Goal: Check status: Check status

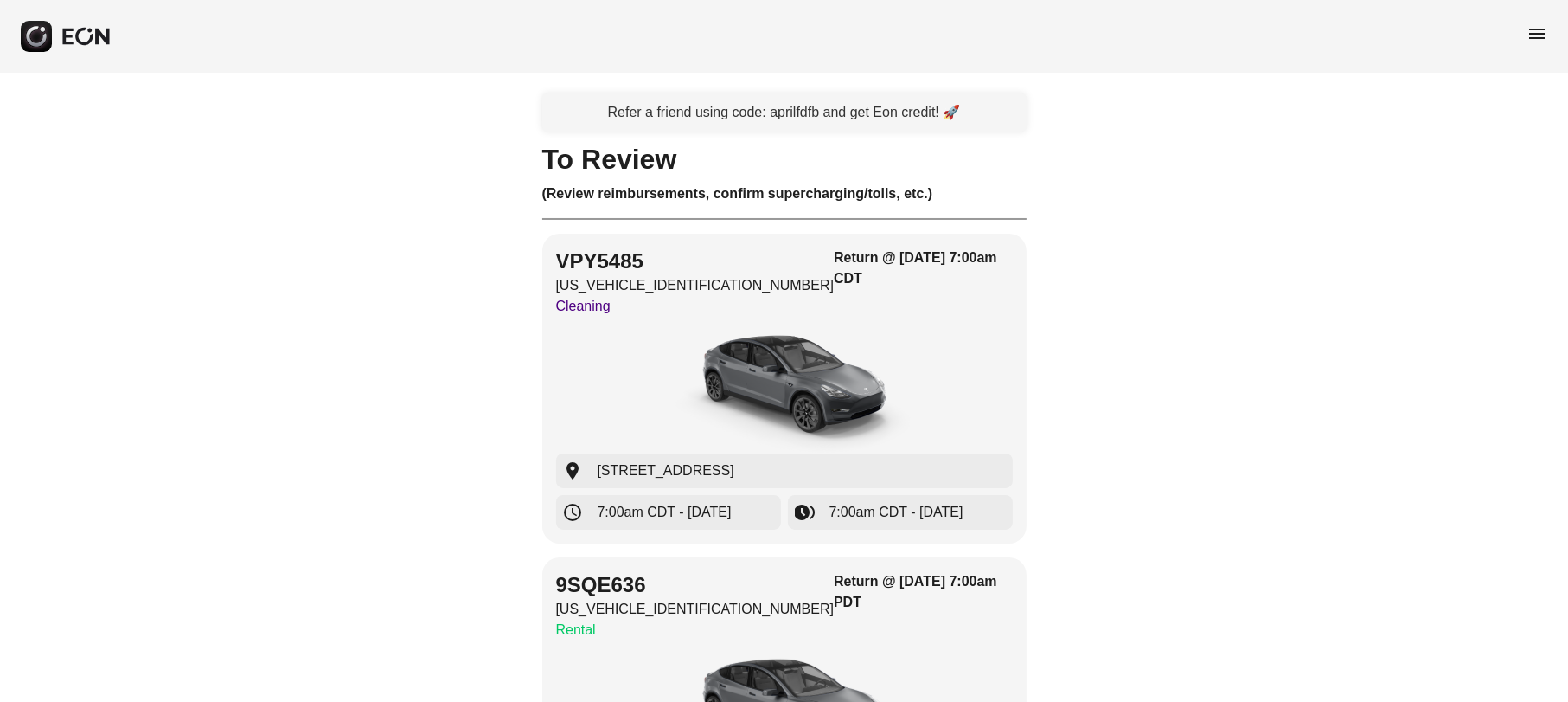
click at [1538, 34] on span "menu" at bounding box center [1538, 34] width 21 height 21
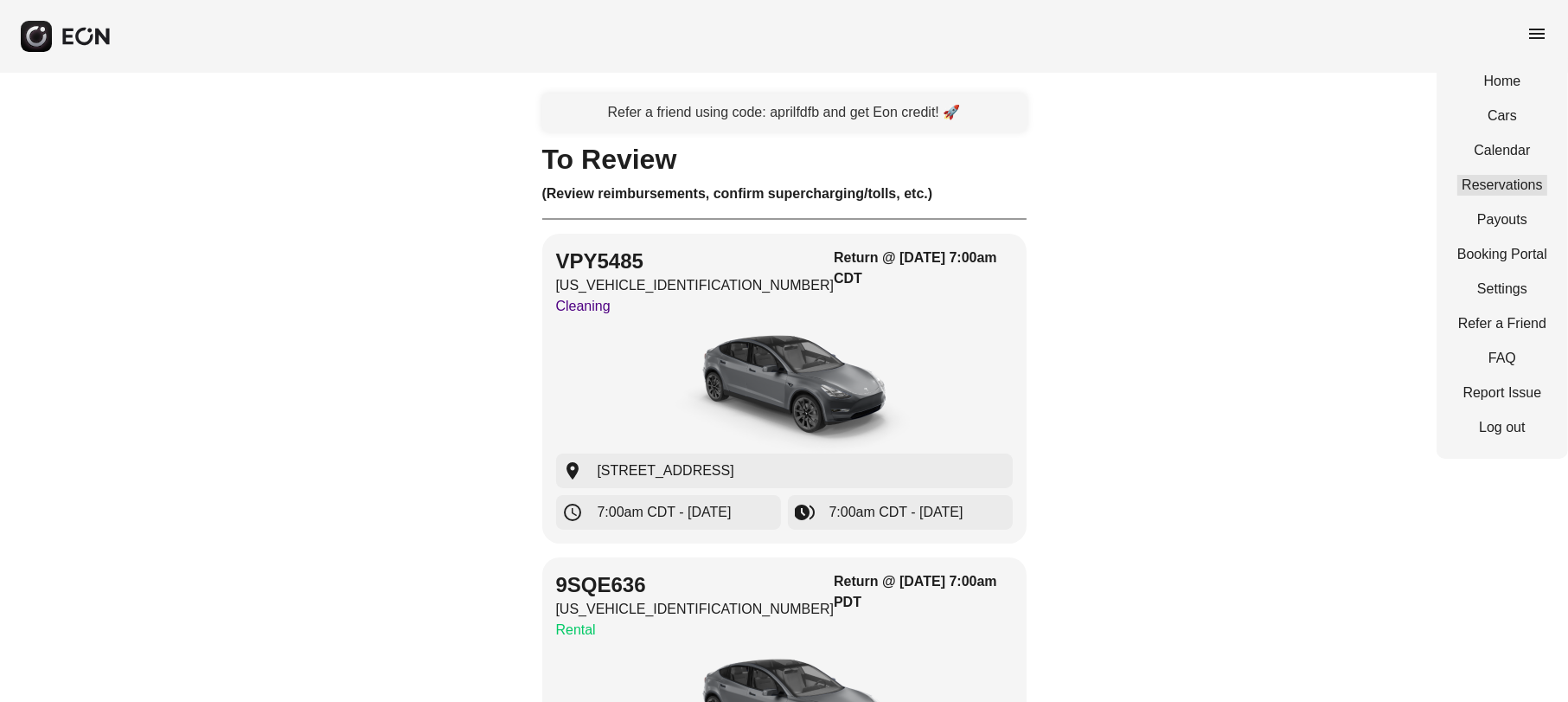
click at [1516, 176] on link "Reservations" at bounding box center [1502, 185] width 90 height 21
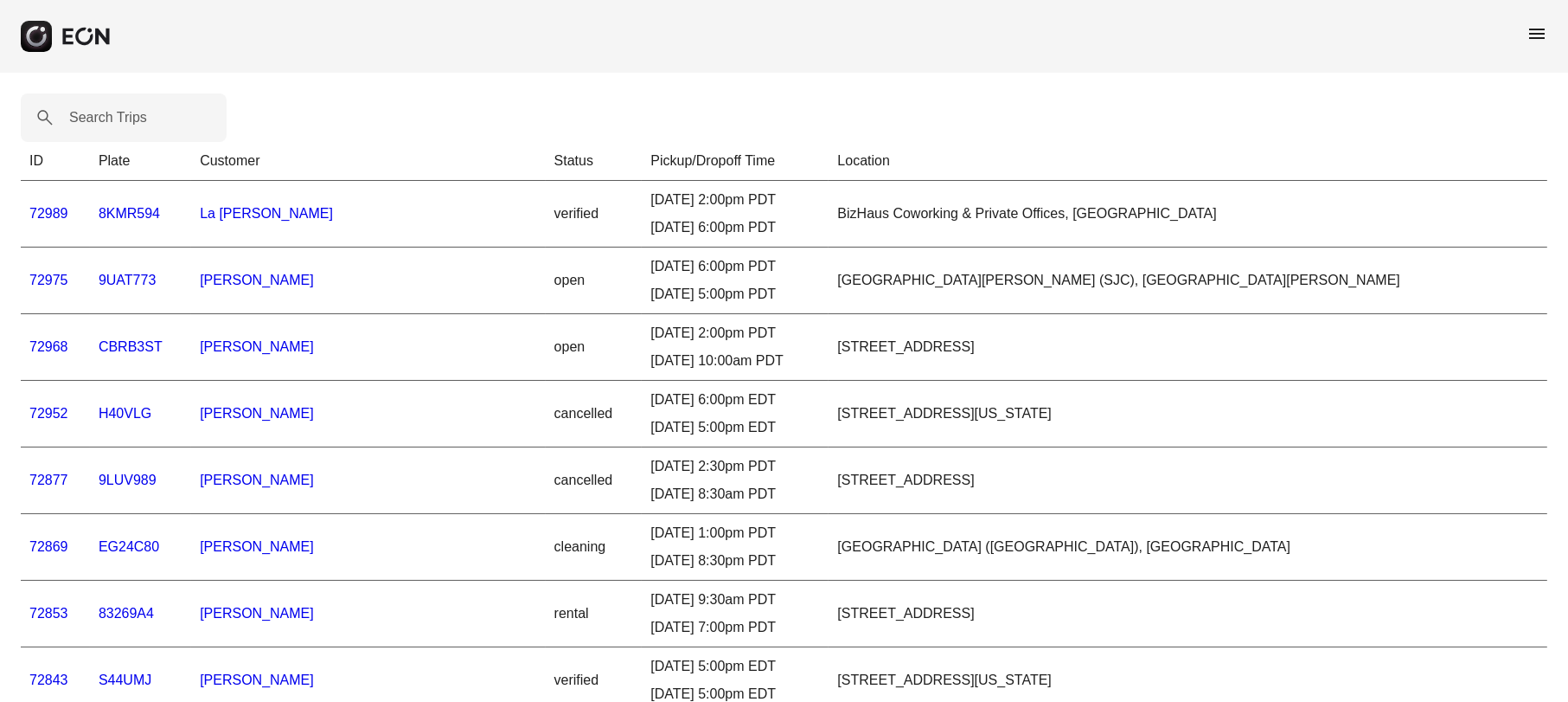
click at [143, 123] on label "Search Trips" at bounding box center [108, 118] width 78 height 21
click at [143, 123] on Trips "Search Trips" at bounding box center [123, 117] width 206 height 48
paste Trips "*****"
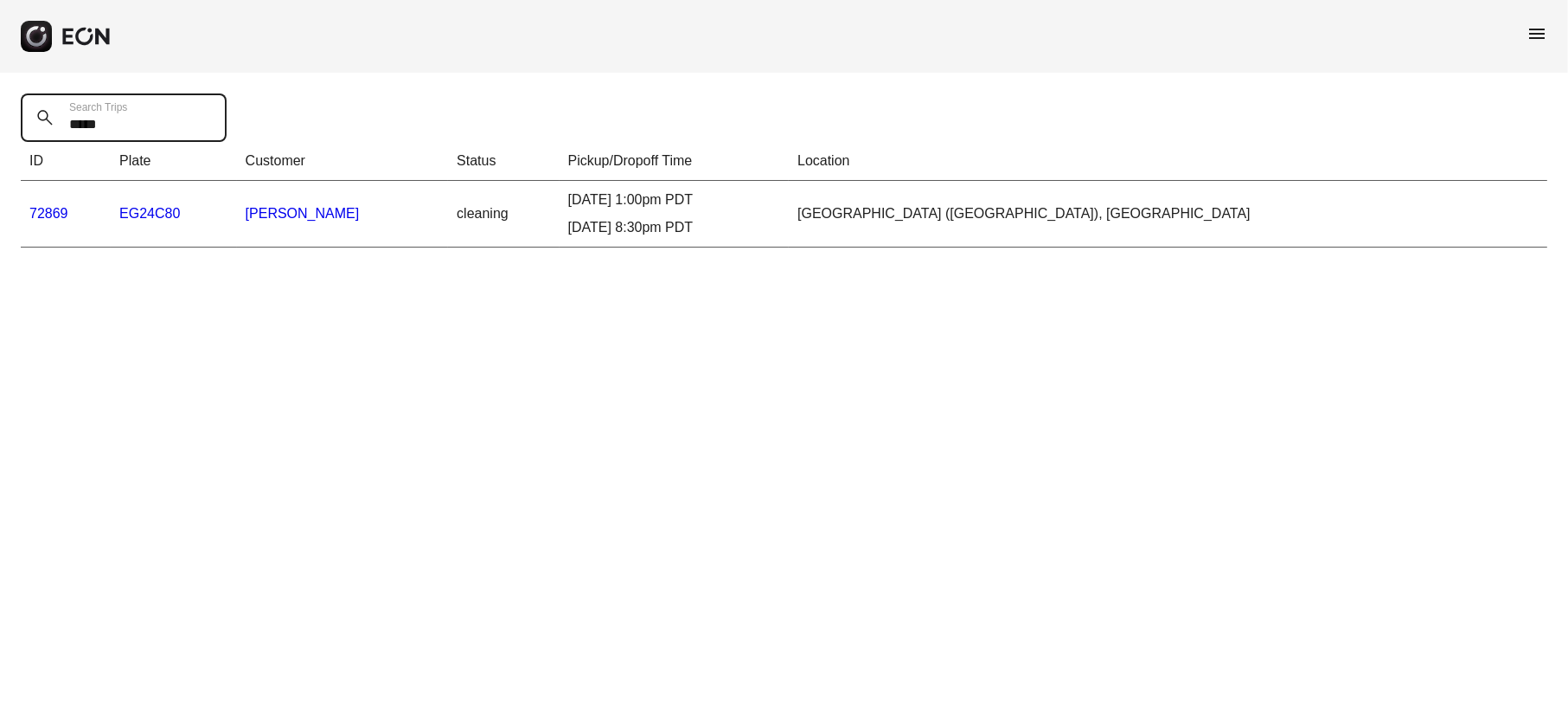
type Trips "*****"
click at [51, 217] on link "72869" at bounding box center [48, 213] width 39 height 14
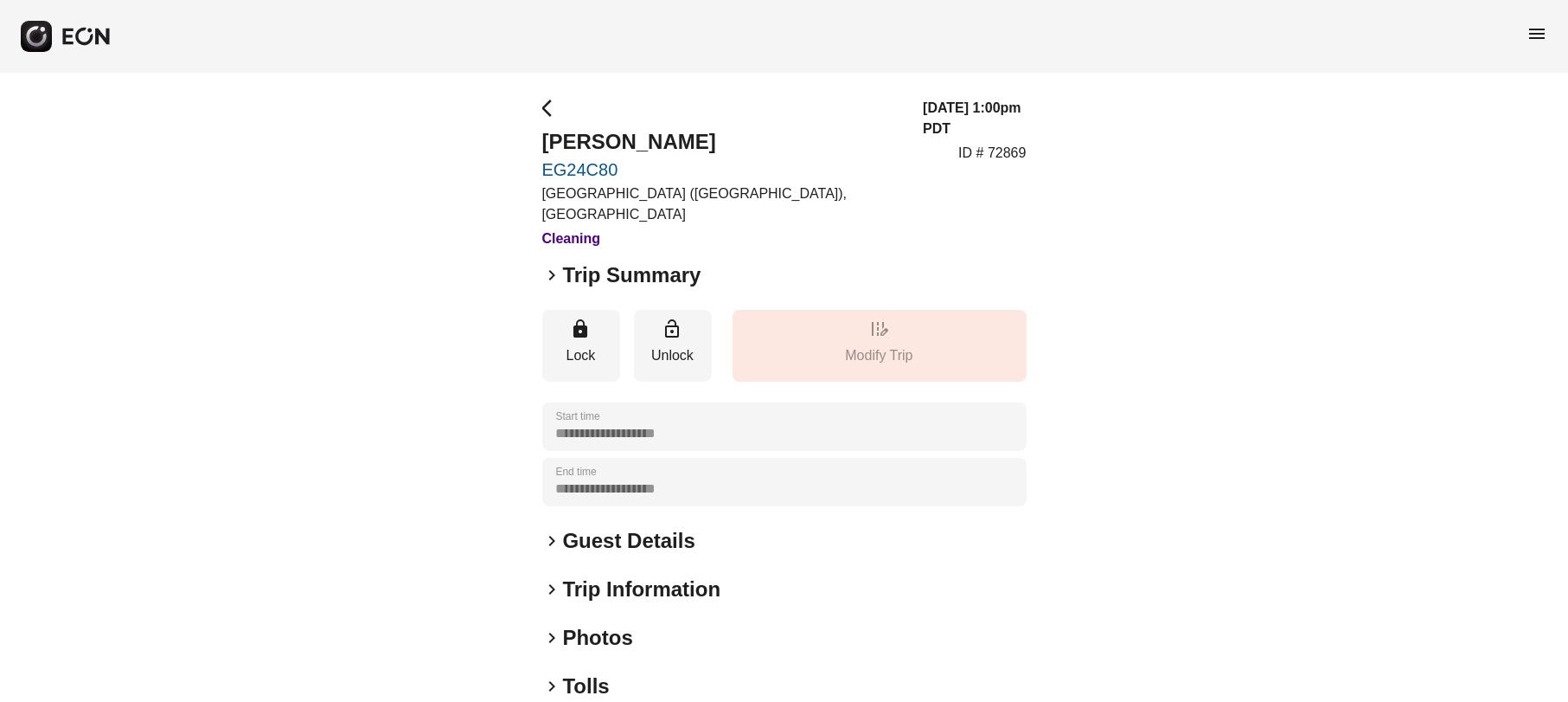
click at [548, 636] on span "keyboard_arrow_right" at bounding box center [553, 637] width 21 height 21
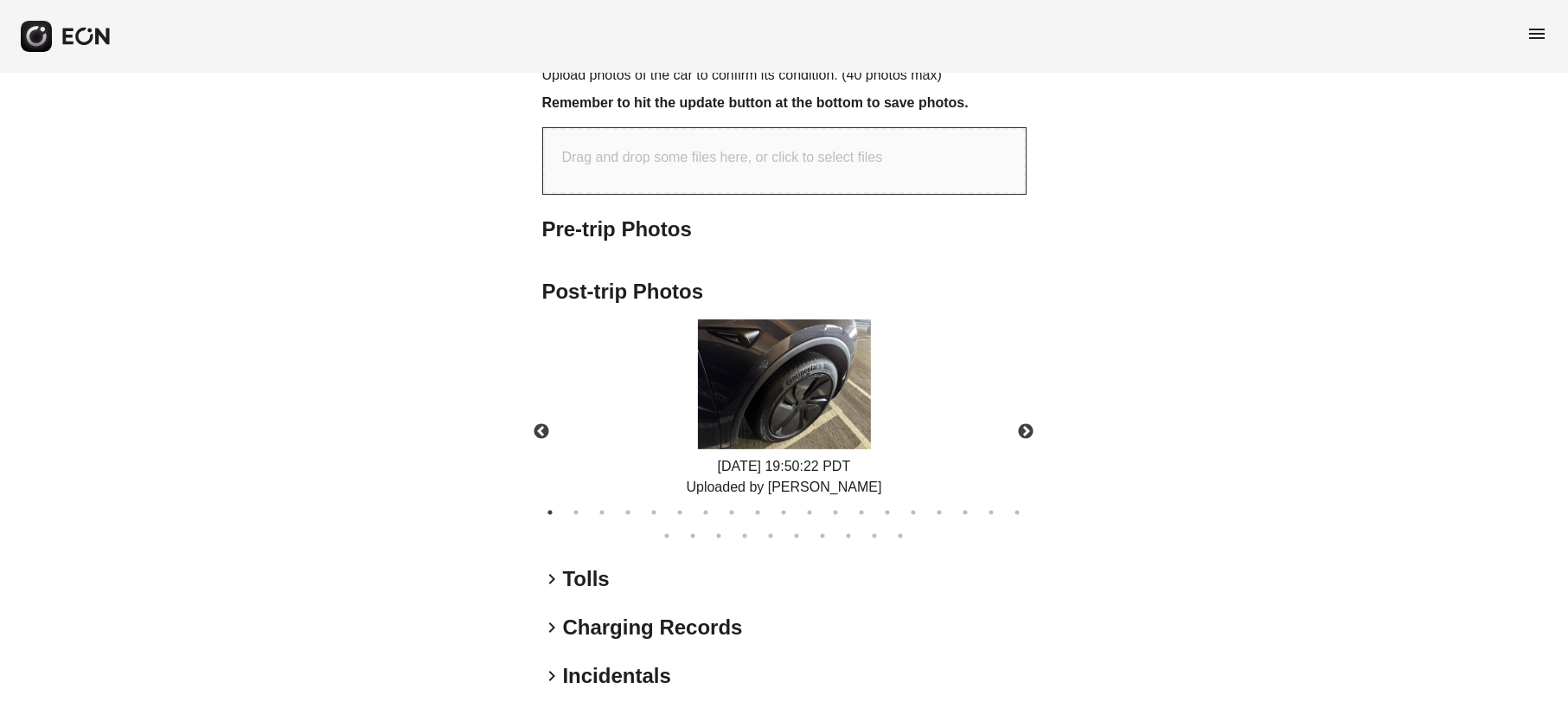
scroll to position [723, 0]
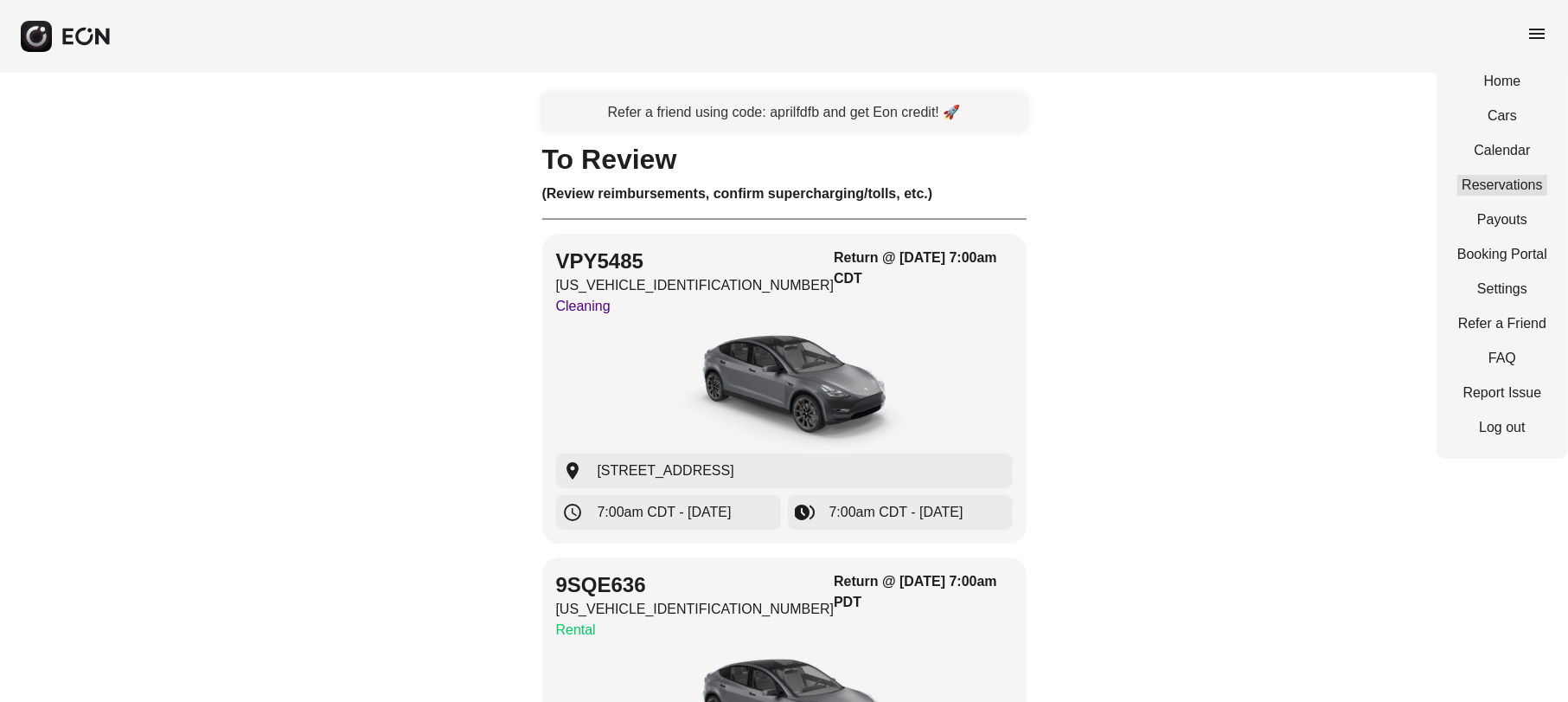
click at [1490, 180] on link "Reservations" at bounding box center [1502, 185] width 90 height 21
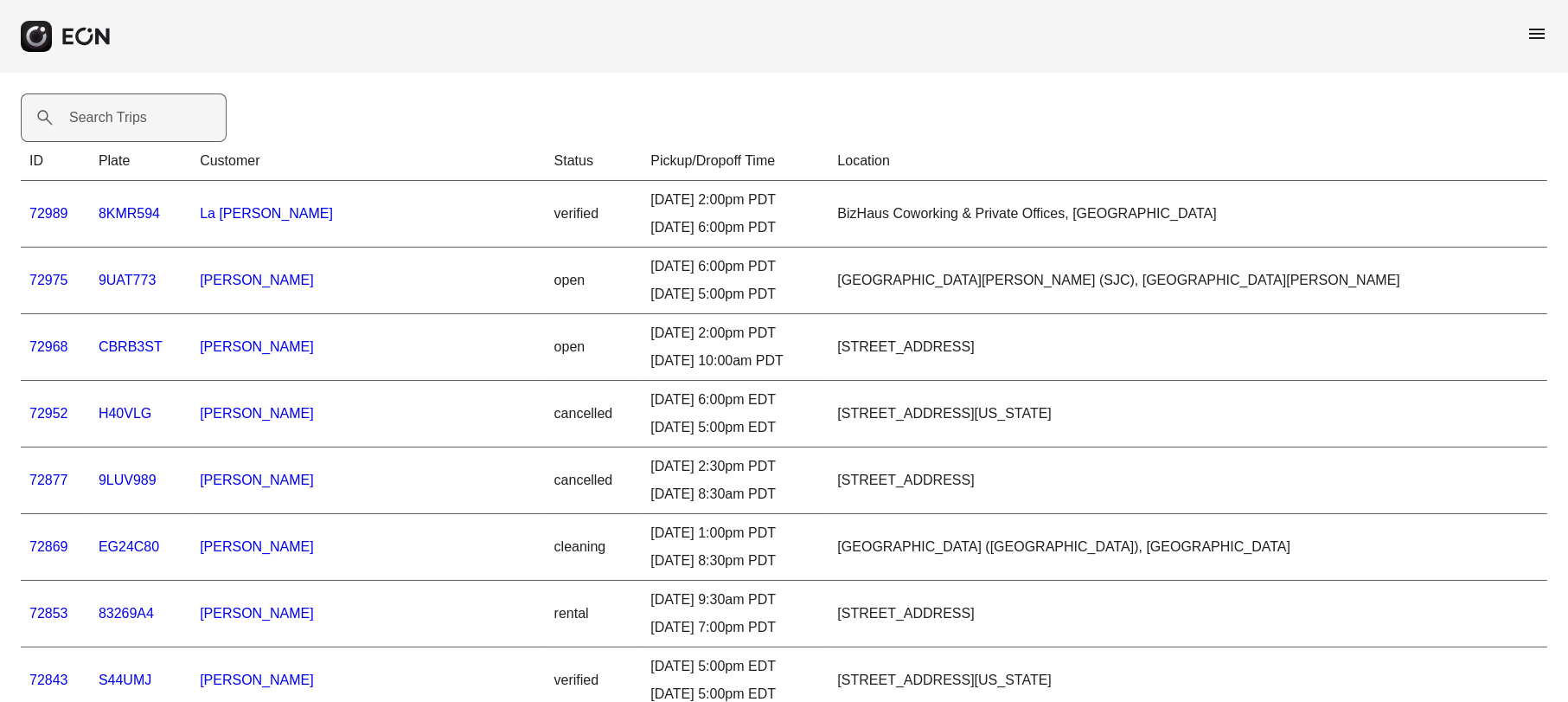
click at [136, 123] on label "Search Trips" at bounding box center [108, 118] width 78 height 21
click at [136, 123] on Trips "Search Trips" at bounding box center [123, 117] width 206 height 48
paste Trips "*****"
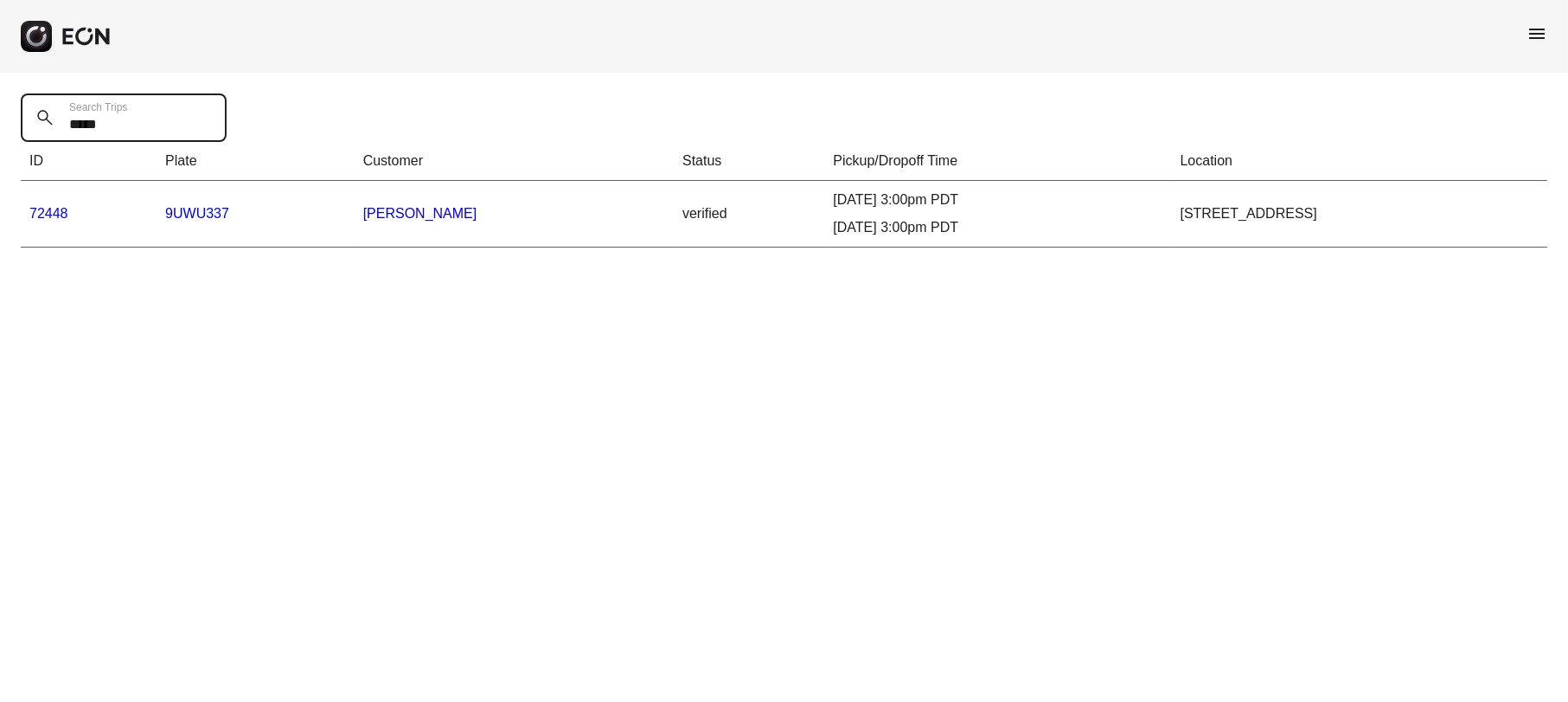
type Trips "*****"
click at [47, 218] on link "72448" at bounding box center [48, 213] width 39 height 14
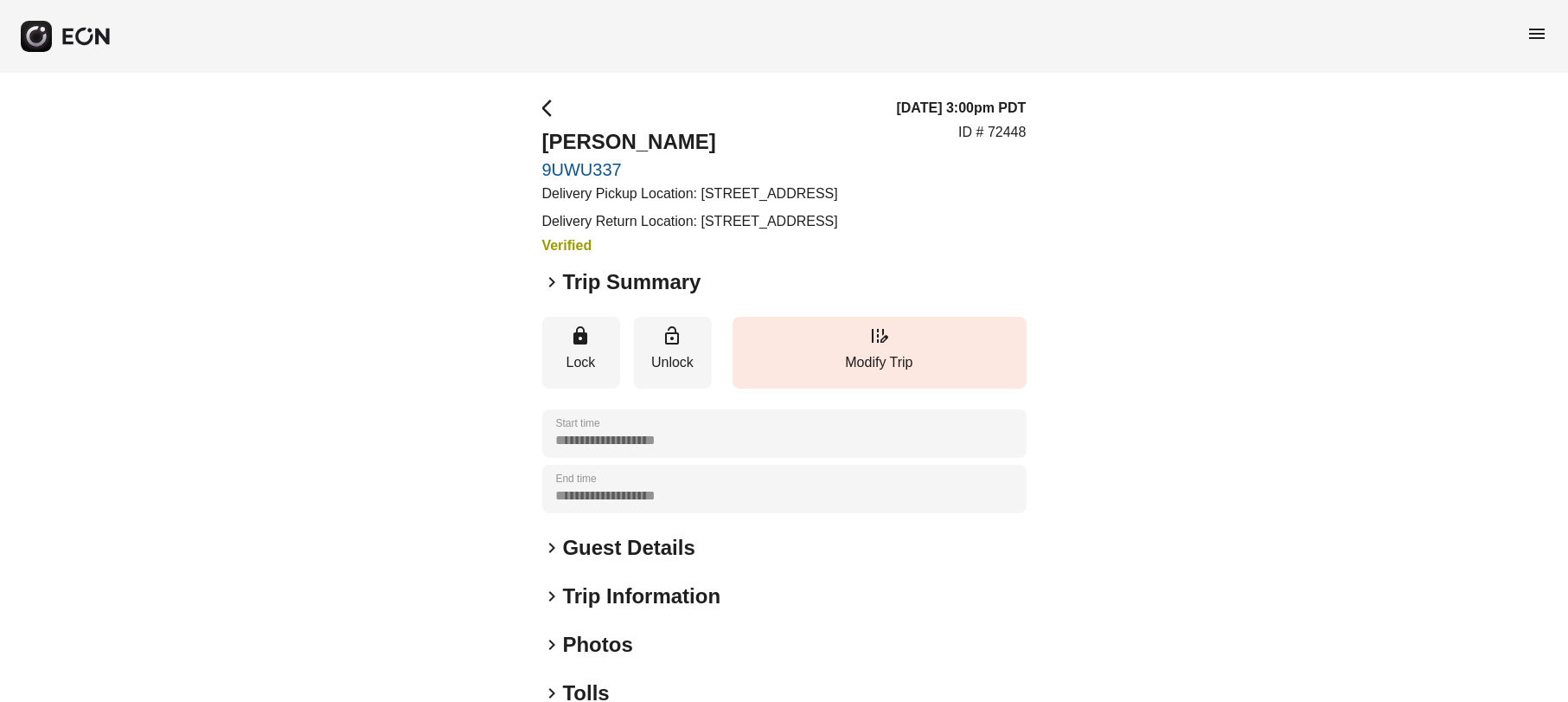
drag, startPoint x: 703, startPoint y: 189, endPoint x: 723, endPoint y: 209, distance: 28.3
click at [723, 204] on p "Delivery Pickup Location: 18601 Airport Way Santa Ana CA 92707" at bounding box center [690, 194] width 296 height 21
copy p "18601 Airport Way Santa Ana CA 92707"
click at [548, 113] on span "arrow_back_ios" at bounding box center [553, 108] width 21 height 21
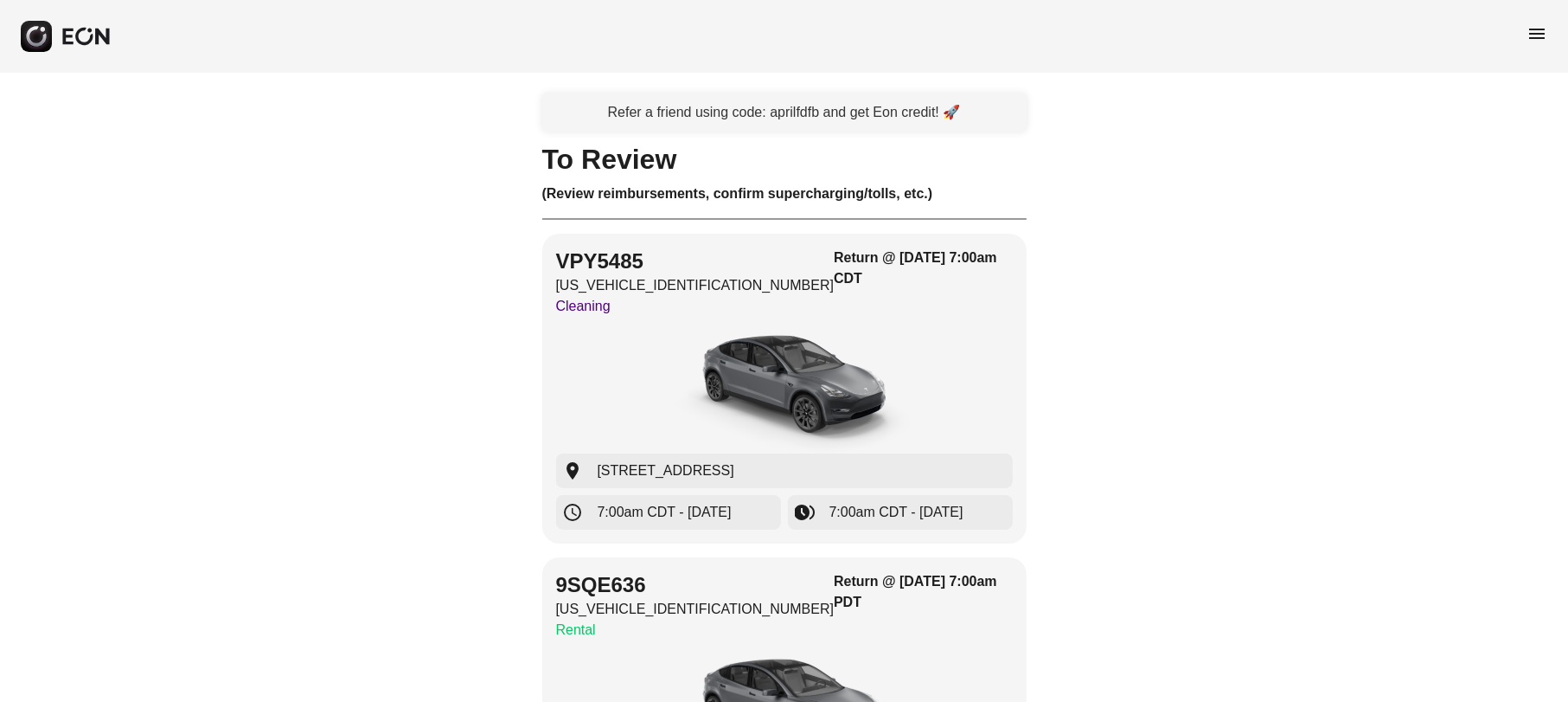
click at [1541, 38] on span "menu" at bounding box center [1538, 34] width 21 height 21
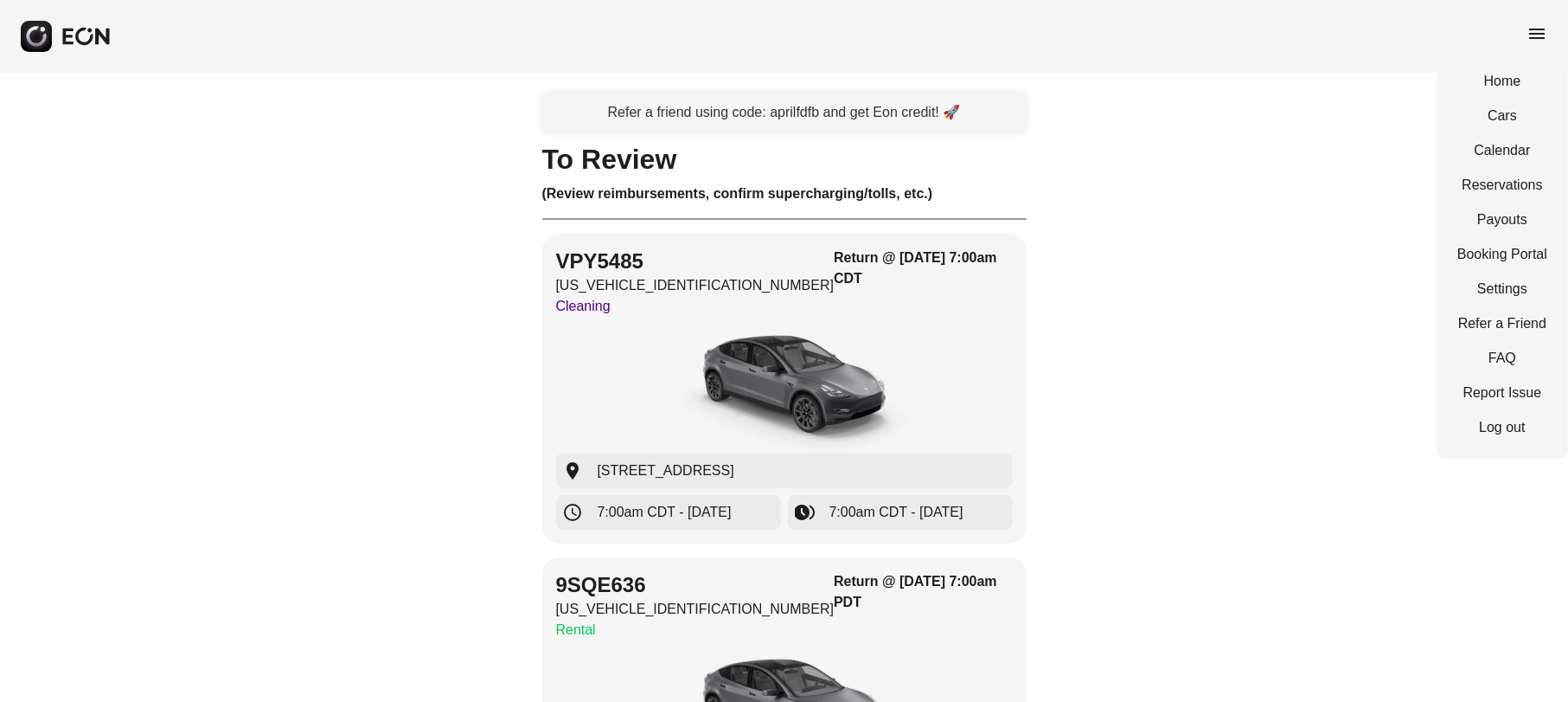
click at [1502, 197] on div "Home Cars Calendar Reservations Payouts Booking Portal Settings Refer a Friend …" at bounding box center [1502, 255] width 131 height 408
click at [1502, 191] on link "Reservations" at bounding box center [1502, 185] width 90 height 21
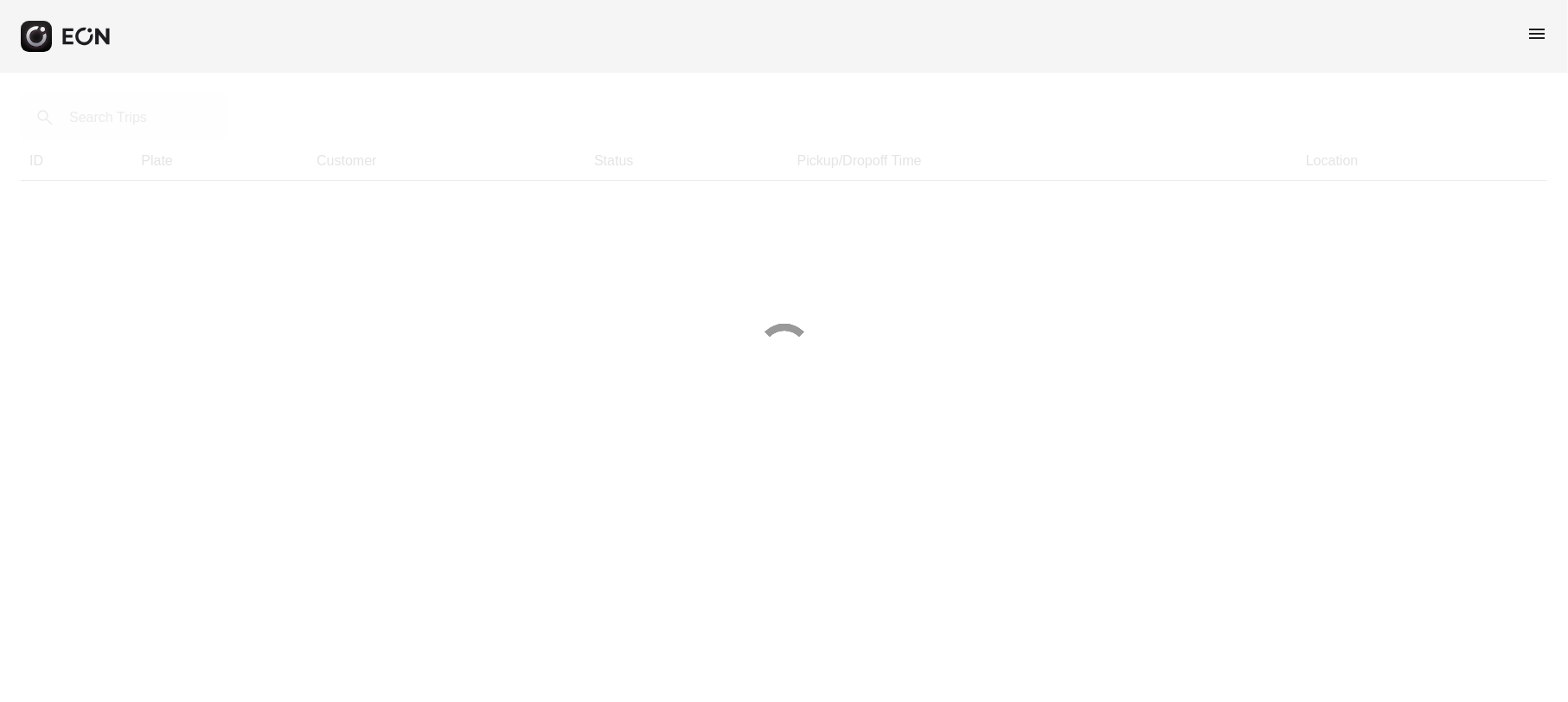
click at [99, 130] on div at bounding box center [784, 351] width 1568 height 702
click at [106, 112] on div at bounding box center [784, 351] width 1568 height 702
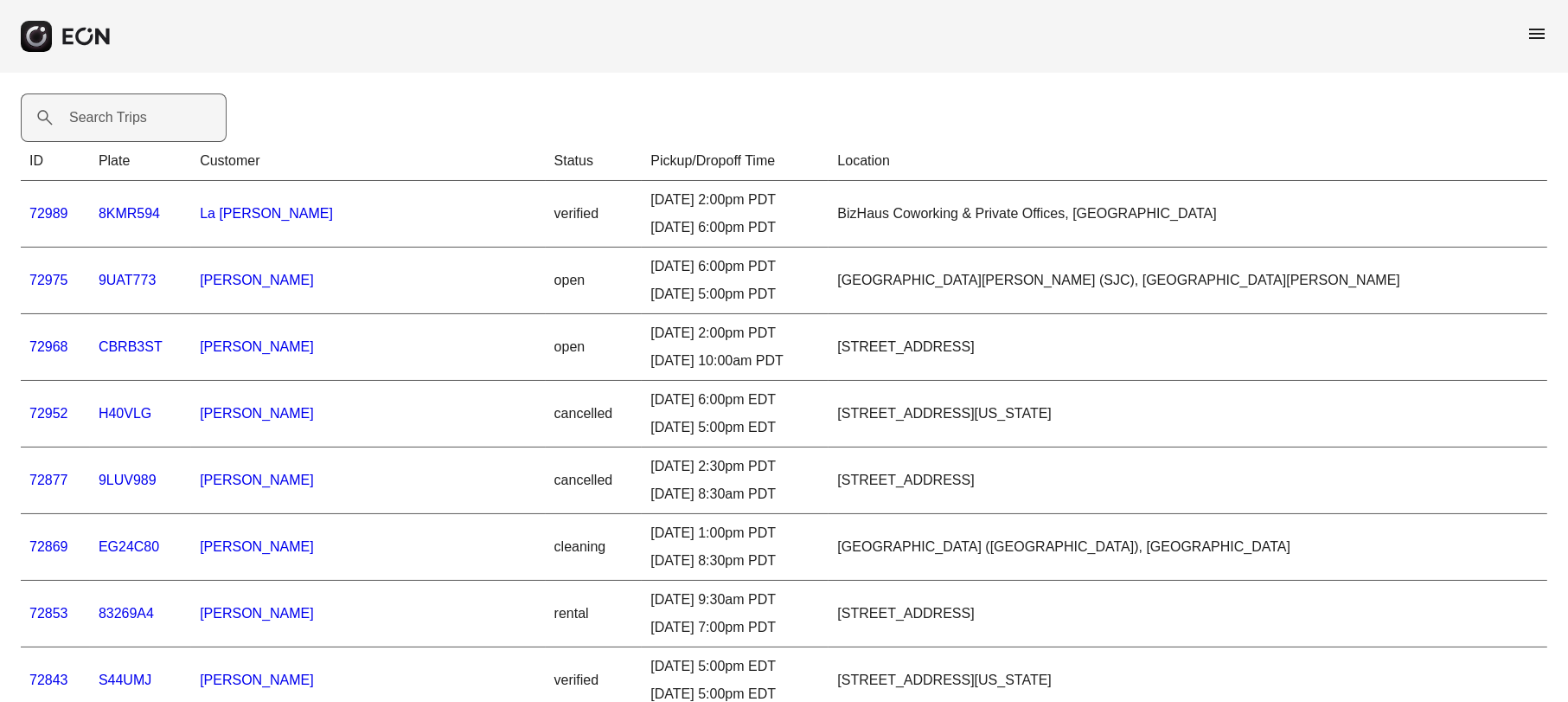
click at [90, 121] on label "Search Trips" at bounding box center [108, 118] width 78 height 21
click at [90, 121] on Trips "Search Trips" at bounding box center [123, 117] width 206 height 48
paste Trips "*****"
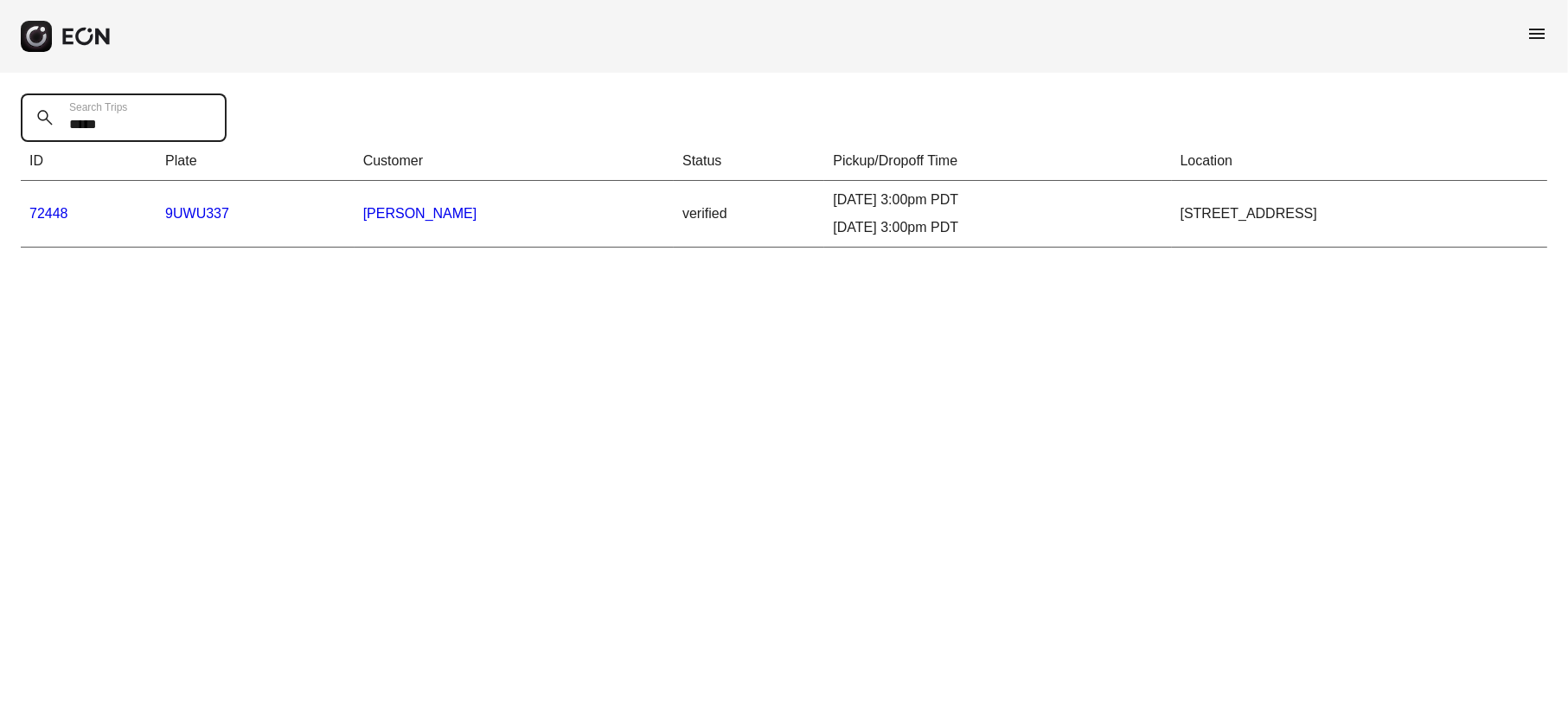
type Trips "*****"
click at [60, 208] on link "72448" at bounding box center [48, 213] width 39 height 14
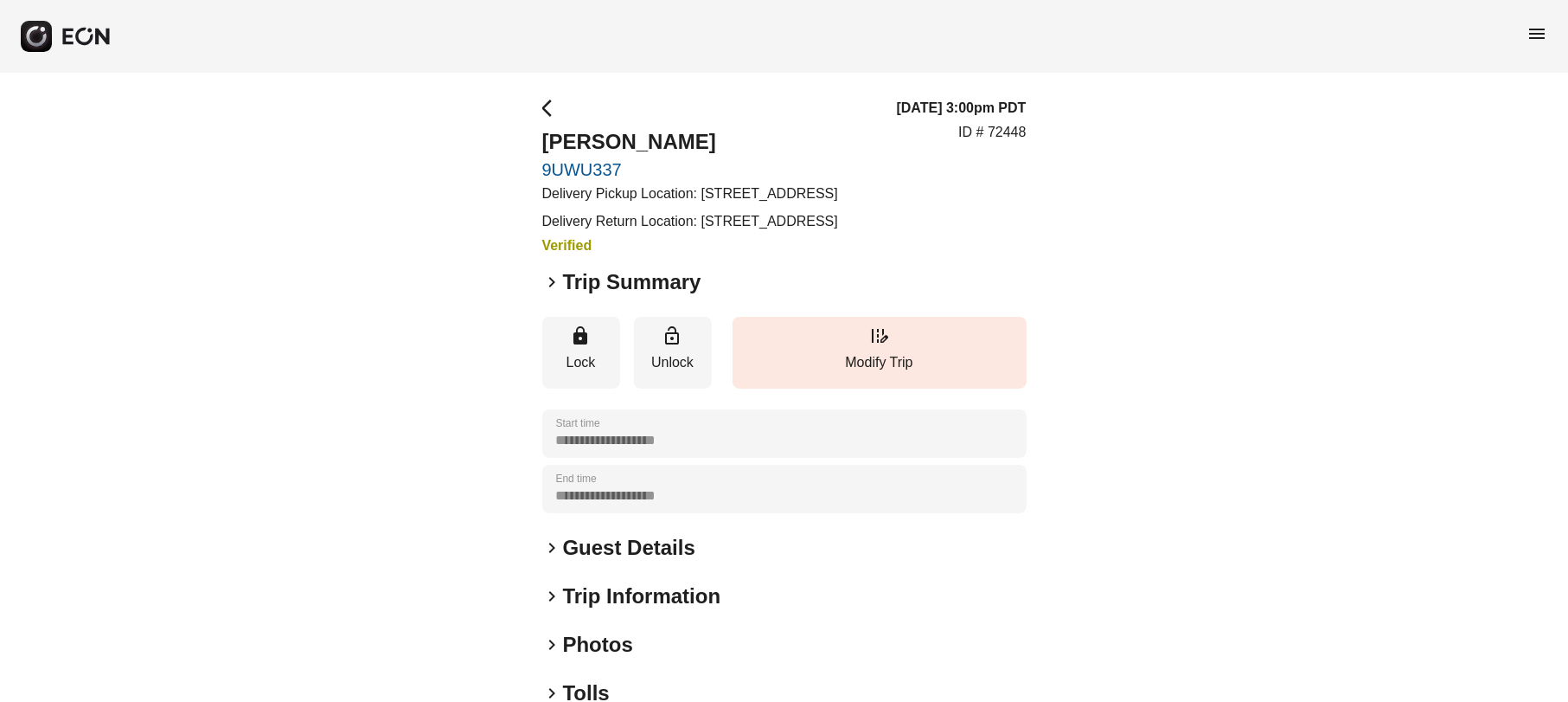
click at [552, 293] on span "keyboard_arrow_right" at bounding box center [553, 282] width 21 height 21
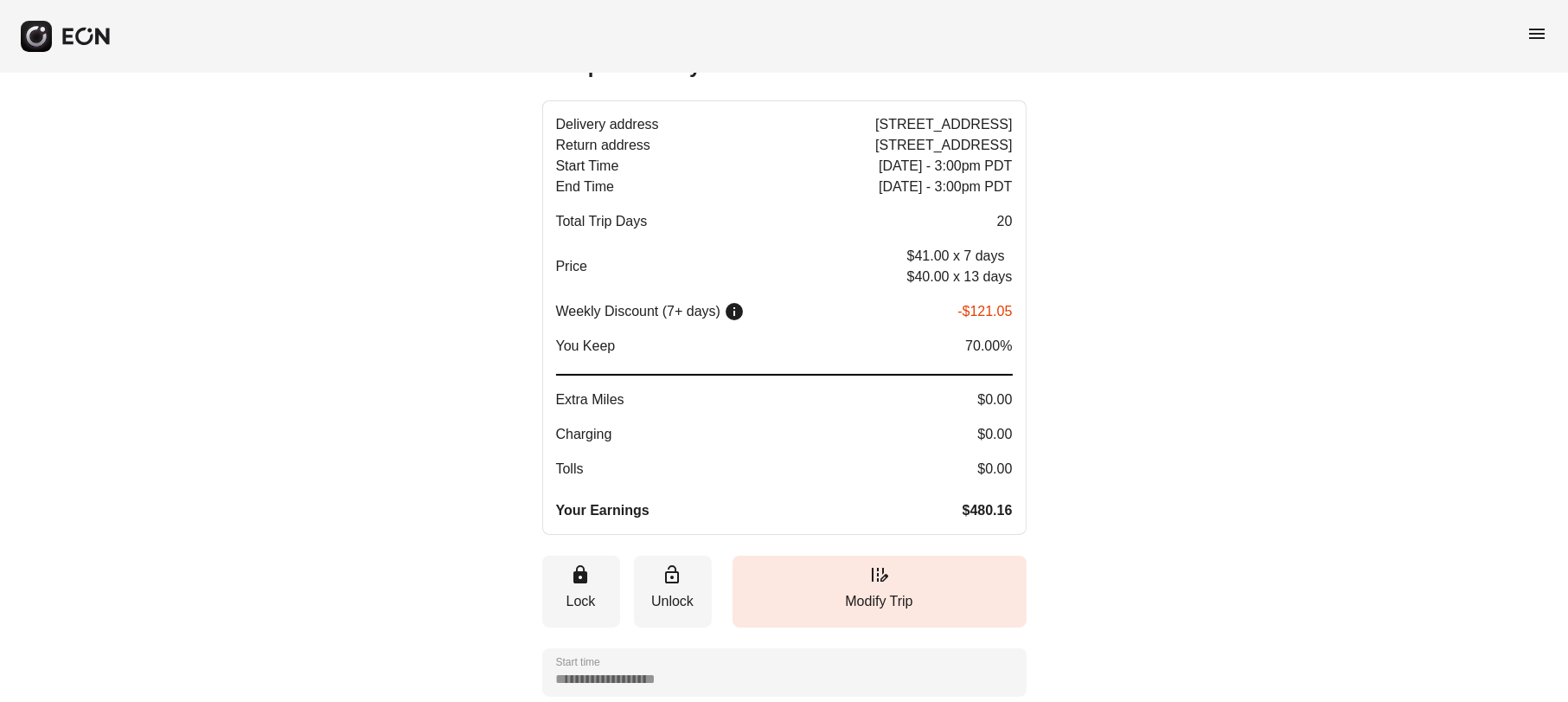
scroll to position [108, 0]
